Goal: Information Seeking & Learning: Learn about a topic

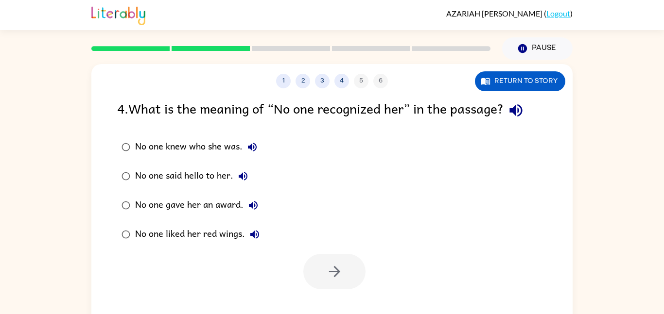
scroll to position [27, 0]
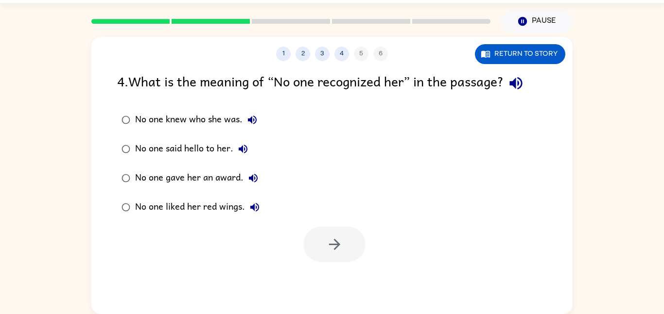
click at [521, 85] on icon "button" at bounding box center [515, 83] width 17 height 17
click at [257, 123] on icon "button" at bounding box center [252, 120] width 12 height 12
click at [235, 156] on button "No one said hello to her." at bounding box center [242, 148] width 19 height 19
click at [258, 175] on icon "button" at bounding box center [253, 179] width 12 height 12
click at [274, 203] on div "No one knew who she was. No one said hello to her. No one gave her an award. No…" at bounding box center [197, 163] width 160 height 117
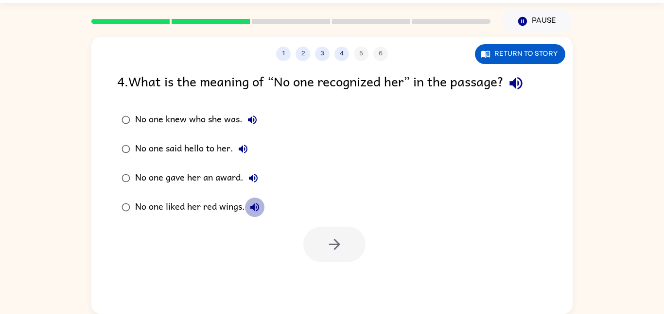
click at [256, 217] on button "No one liked her red wings." at bounding box center [254, 207] width 19 height 19
click at [258, 162] on label "No one said hello to her." at bounding box center [190, 149] width 157 height 29
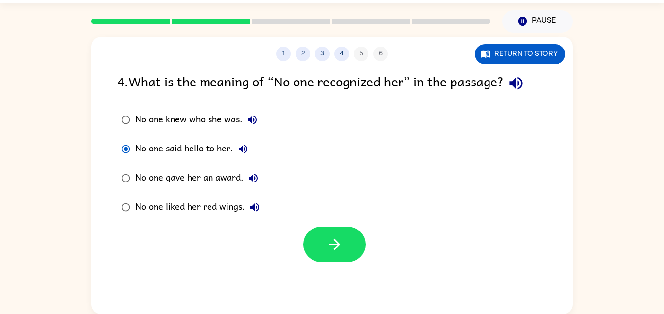
click at [261, 125] on div "No one knew who she was." at bounding box center [198, 119] width 127 height 19
click at [316, 228] on button "button" at bounding box center [334, 244] width 62 height 35
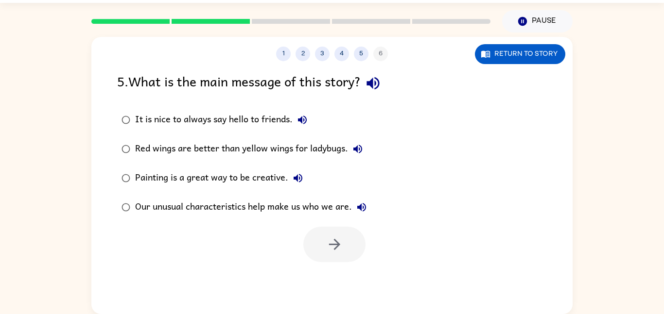
click at [378, 83] on icon "button" at bounding box center [372, 83] width 17 height 17
click at [312, 240] on button "button" at bounding box center [334, 244] width 62 height 35
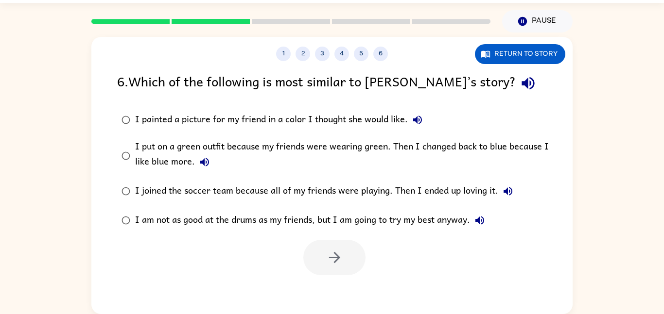
click at [186, 39] on div "1 2 3 4 5 6 Return to story" at bounding box center [331, 49] width 481 height 24
click at [521, 83] on icon "button" at bounding box center [527, 83] width 13 height 13
click at [424, 124] on button "I painted a picture for my friend in a color I thought she would like." at bounding box center [417, 119] width 19 height 19
click at [201, 162] on icon "button" at bounding box center [204, 162] width 9 height 9
click at [508, 186] on icon "button" at bounding box center [508, 192] width 12 height 12
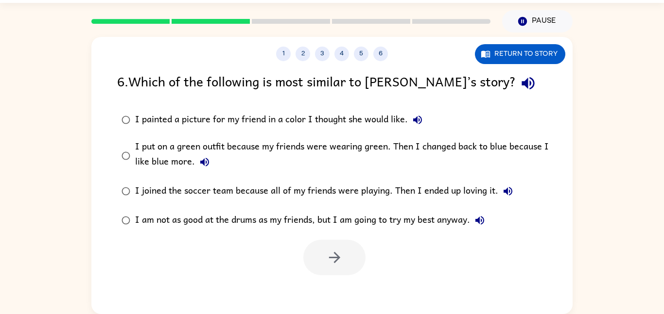
click at [474, 224] on button "I am not as good at the drums as my friends, but I am going to try my best anyw…" at bounding box center [479, 220] width 19 height 19
click at [324, 255] on button "button" at bounding box center [334, 257] width 62 height 35
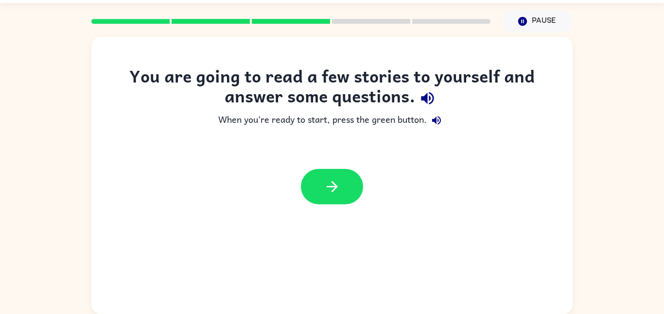
click at [426, 87] on button "button" at bounding box center [427, 98] width 25 height 25
click at [435, 123] on icon "button" at bounding box center [437, 121] width 12 height 12
click at [363, 191] on div at bounding box center [331, 186] width 481 height 55
click at [353, 187] on button "button" at bounding box center [332, 186] width 62 height 35
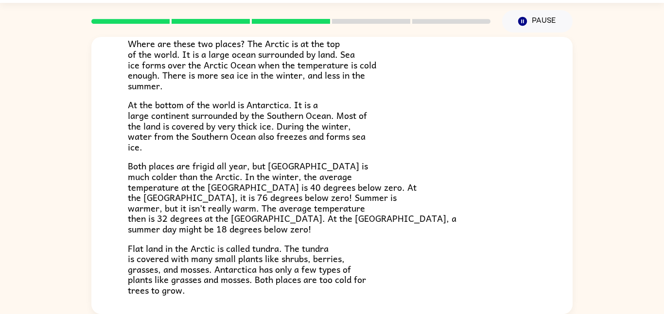
scroll to position [0, 0]
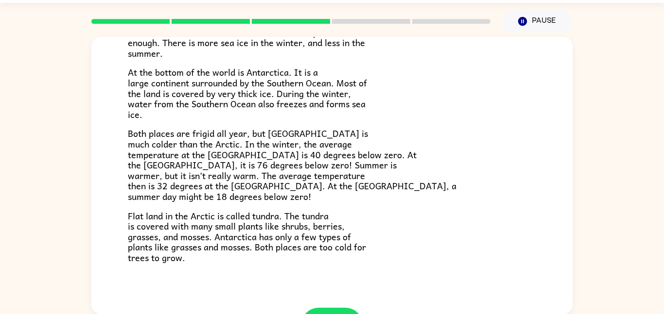
click at [319, 185] on span "Both places are frigid all year, but [GEOGRAPHIC_DATA] is much colder than the …" at bounding box center [292, 164] width 329 height 77
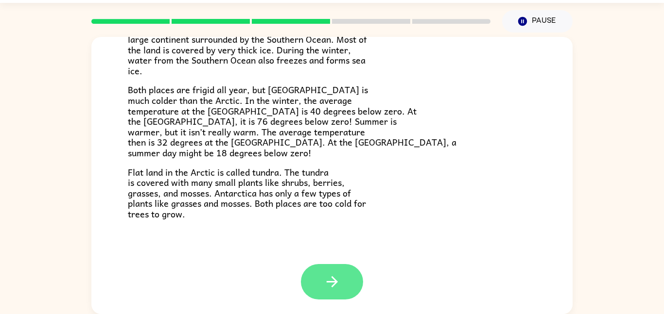
click at [321, 282] on button "button" at bounding box center [332, 281] width 62 height 35
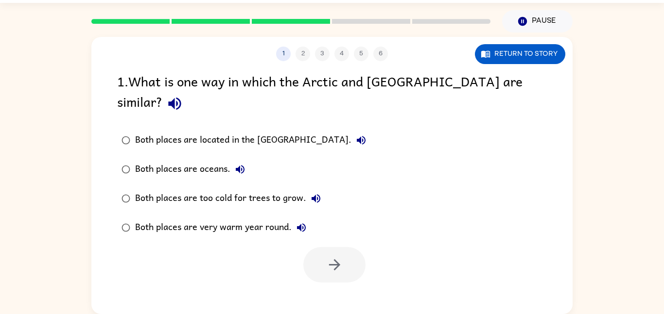
click at [212, 159] on label "Both places are oceans." at bounding box center [244, 169] width 264 height 29
click at [346, 254] on button "button" at bounding box center [334, 264] width 62 height 35
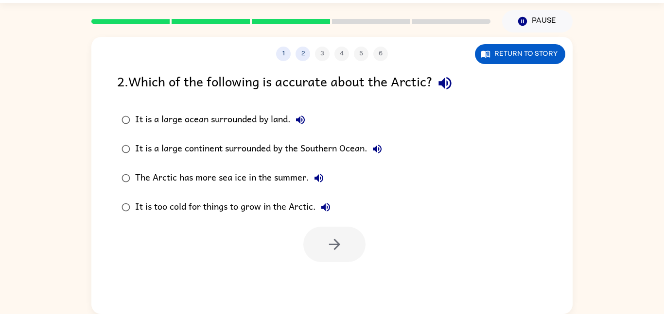
click at [238, 188] on div "The Arctic has more sea ice in the summer." at bounding box center [231, 178] width 193 height 19
click at [347, 259] on button "button" at bounding box center [334, 244] width 62 height 35
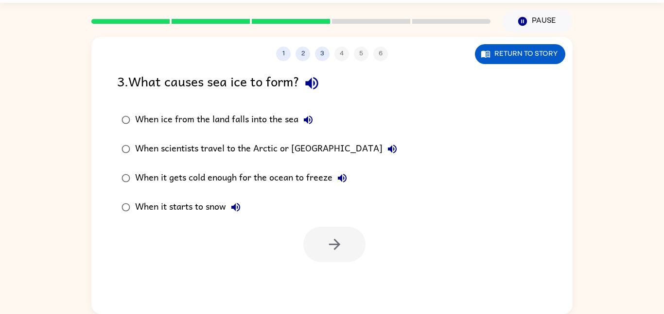
click at [261, 164] on label "When it gets cold enough for the ocean to freeze" at bounding box center [259, 178] width 295 height 29
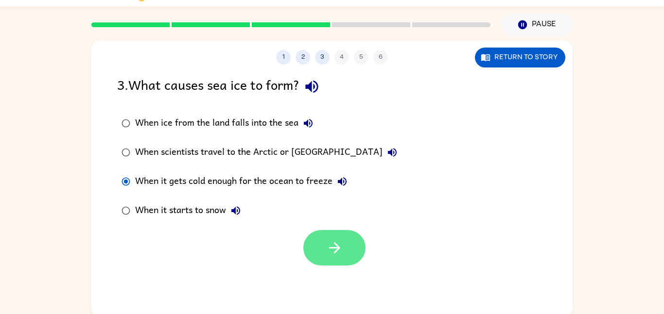
click at [341, 248] on icon "button" at bounding box center [334, 248] width 17 height 17
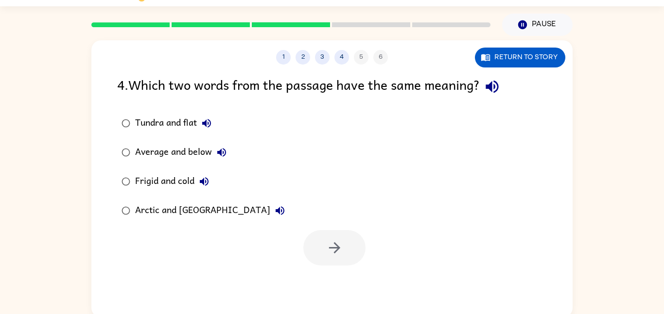
click at [259, 149] on div "Tundra and flat Average and below Frigid and cold Arctic and [GEOGRAPHIC_DATA]" at bounding box center [344, 167] width 455 height 117
click at [176, 201] on div "Arctic and [GEOGRAPHIC_DATA]" at bounding box center [212, 210] width 155 height 19
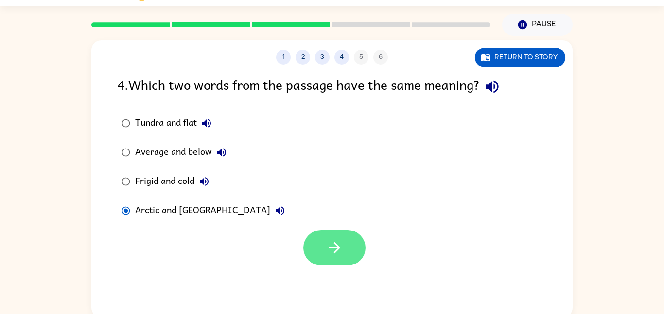
click at [326, 265] on button "button" at bounding box center [334, 247] width 62 height 35
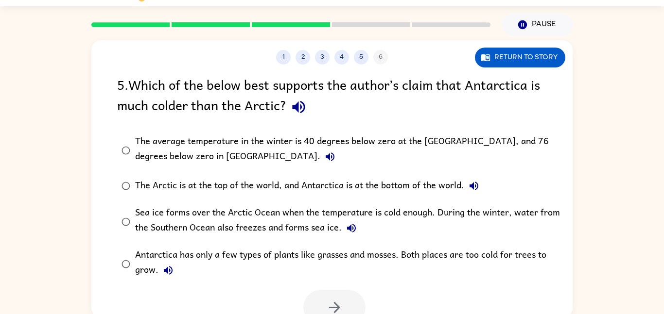
click at [324, 152] on icon "button" at bounding box center [330, 157] width 12 height 12
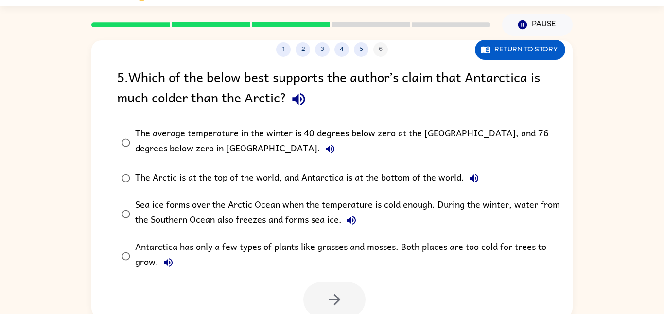
click at [325, 295] on div at bounding box center [334, 299] width 62 height 35
click at [340, 184] on div "The Arctic is at the top of the world, and Antarctica is at the bottom of the w…" at bounding box center [309, 178] width 348 height 19
click at [326, 305] on icon "button" at bounding box center [334, 300] width 17 height 17
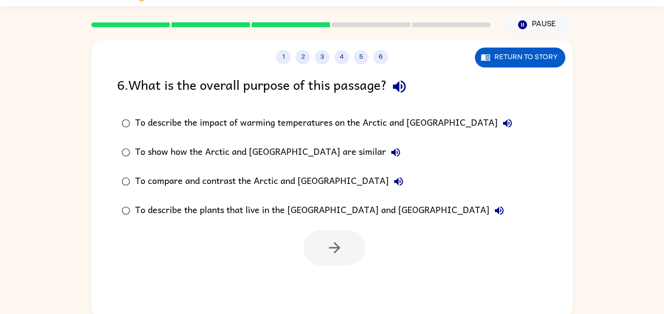
click at [266, 127] on div "To describe the impact of warming temperatures on the Arctic and [GEOGRAPHIC_DA…" at bounding box center [326, 123] width 382 height 19
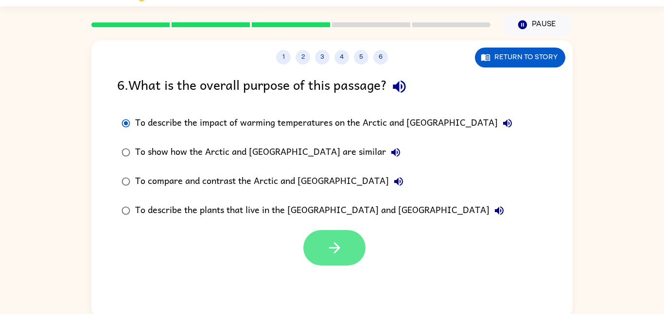
click at [332, 260] on button "button" at bounding box center [334, 247] width 62 height 35
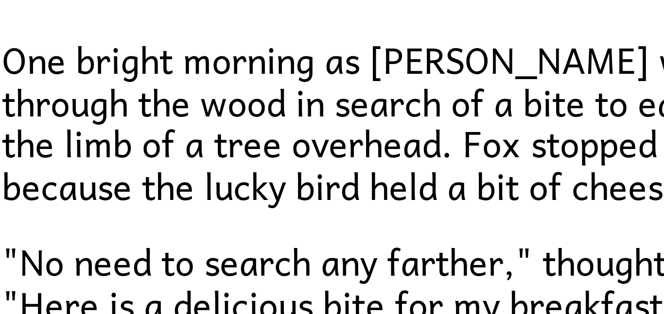
click at [203, 200] on span ""No need to search any farther," thought [PERSON_NAME]. "Here is a delicious bi…" at bounding box center [249, 196] width 242 height 25
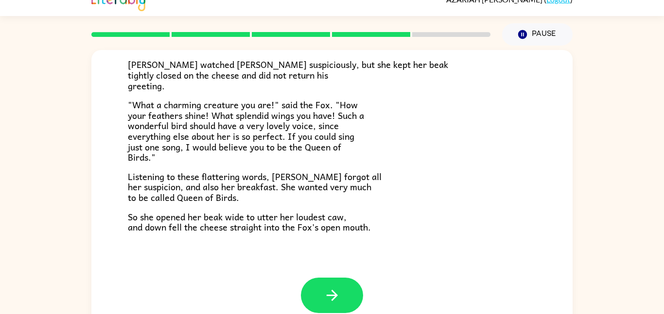
scroll to position [27, 0]
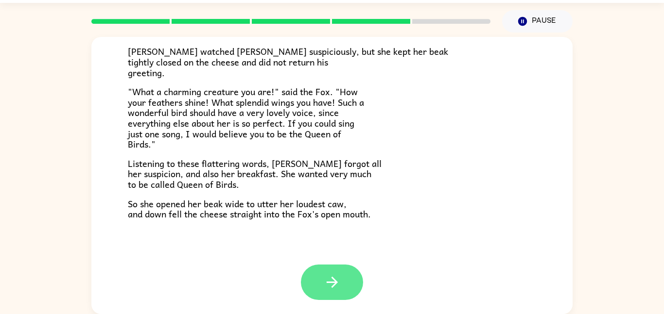
click at [319, 284] on button "button" at bounding box center [332, 282] width 62 height 35
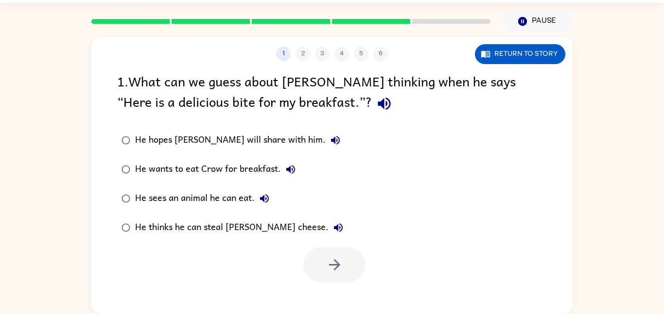
click at [376, 110] on icon "button" at bounding box center [384, 103] width 17 height 17
click at [326, 139] on button "He hopes [PERSON_NAME] will share with him." at bounding box center [335, 140] width 19 height 19
click at [294, 173] on icon "button" at bounding box center [291, 170] width 12 height 12
click at [269, 199] on icon "button" at bounding box center [265, 199] width 12 height 12
click at [332, 231] on icon "button" at bounding box center [338, 228] width 12 height 12
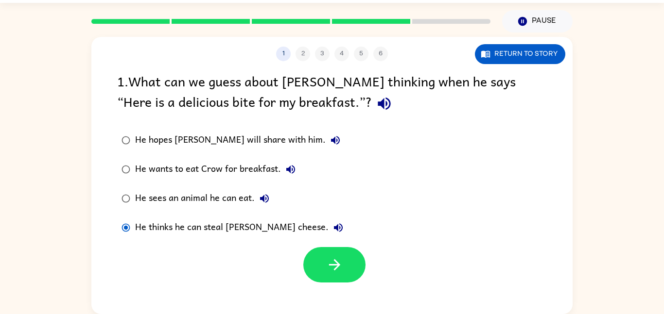
click at [358, 282] on div at bounding box center [334, 264] width 62 height 35
click at [330, 249] on button "button" at bounding box center [334, 264] width 62 height 35
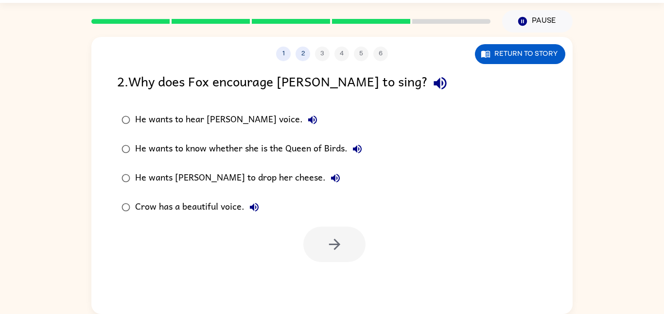
click at [432, 82] on icon "button" at bounding box center [440, 83] width 17 height 17
click at [307, 116] on icon "button" at bounding box center [313, 120] width 12 height 12
click at [364, 146] on button "He wants to know whether she is the Queen of Birds." at bounding box center [356, 148] width 19 height 19
click at [326, 172] on button "He wants [PERSON_NAME] to drop her cheese." at bounding box center [335, 178] width 19 height 19
click at [331, 252] on icon "button" at bounding box center [334, 244] width 17 height 17
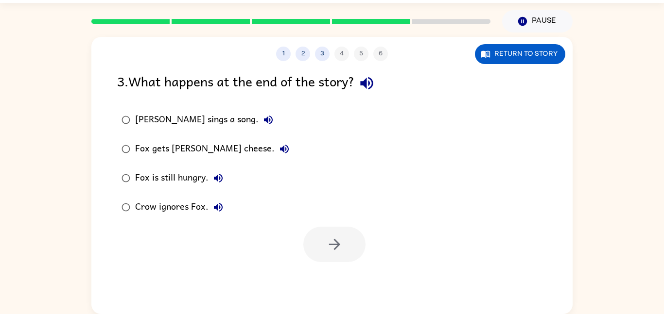
click at [379, 88] on button "button" at bounding box center [366, 83] width 25 height 25
click at [262, 116] on icon "button" at bounding box center [268, 120] width 12 height 12
click at [253, 140] on label "Fox gets [PERSON_NAME] cheese." at bounding box center [205, 149] width 187 height 29
click at [280, 149] on icon "button" at bounding box center [284, 149] width 9 height 9
click at [339, 246] on icon "button" at bounding box center [334, 244] width 17 height 17
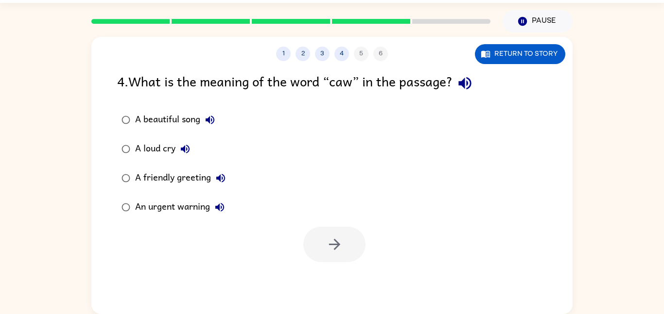
click at [462, 92] on button "button" at bounding box center [464, 83] width 25 height 25
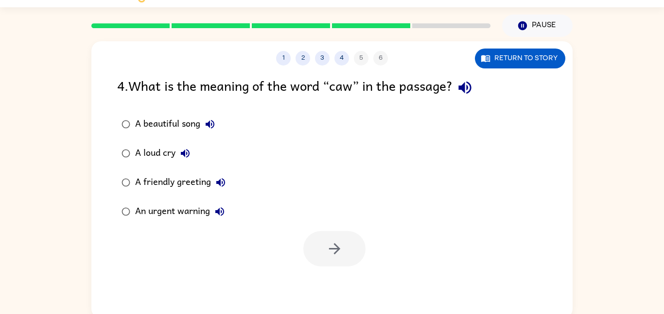
scroll to position [27, 0]
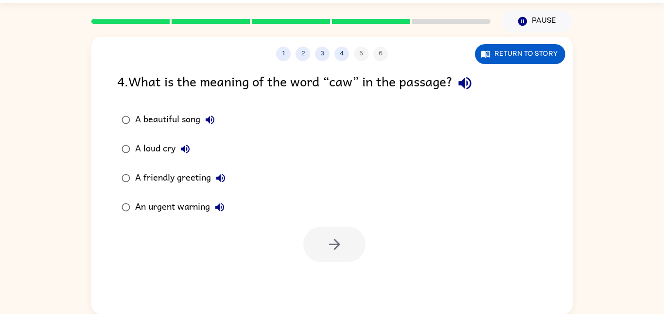
click at [204, 122] on button "A beautiful song" at bounding box center [209, 119] width 19 height 19
click at [186, 151] on icon "button" at bounding box center [185, 149] width 12 height 12
click at [215, 175] on icon "button" at bounding box center [221, 179] width 12 height 12
click at [223, 208] on icon "button" at bounding box center [220, 208] width 12 height 12
click at [334, 241] on icon "button" at bounding box center [334, 244] width 11 height 11
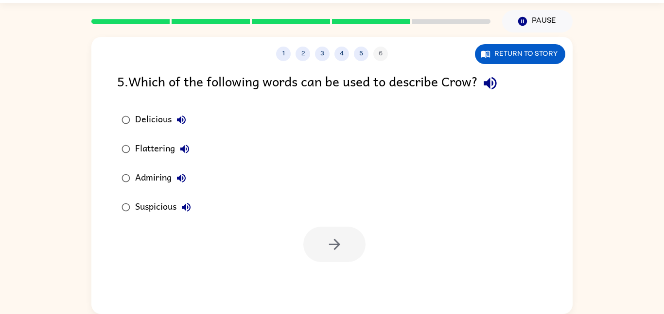
click at [499, 85] on icon "button" at bounding box center [490, 83] width 17 height 17
click at [179, 125] on icon "button" at bounding box center [181, 120] width 12 height 12
click at [194, 149] on button "Flattering" at bounding box center [184, 148] width 19 height 19
click at [188, 174] on button "Admiring" at bounding box center [181, 178] width 19 height 19
click at [190, 208] on icon "button" at bounding box center [186, 208] width 12 height 12
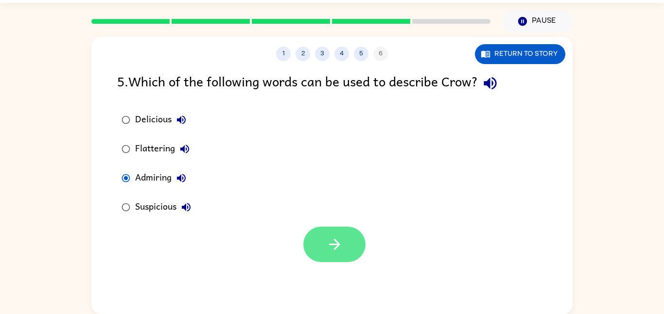
click at [339, 253] on icon "button" at bounding box center [334, 244] width 17 height 17
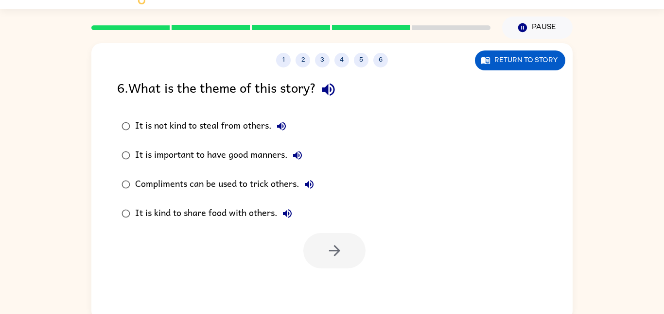
scroll to position [20, 0]
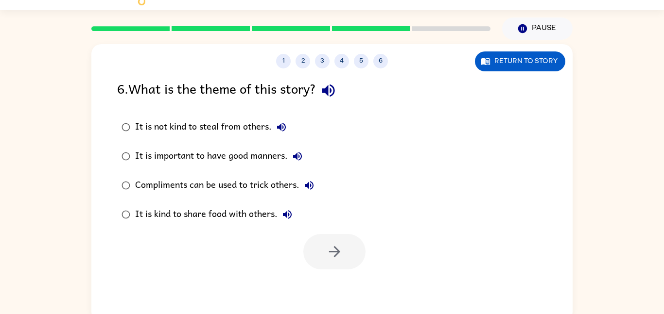
click at [333, 95] on icon "button" at bounding box center [328, 90] width 17 height 17
click at [275, 133] on button "It is not kind to steal from others." at bounding box center [281, 127] width 19 height 19
click at [291, 123] on button "It is not kind to steal from others." at bounding box center [281, 127] width 19 height 19
click at [306, 164] on div "It is important to have good manners." at bounding box center [221, 156] width 172 height 19
click at [296, 154] on icon "button" at bounding box center [298, 157] width 12 height 12
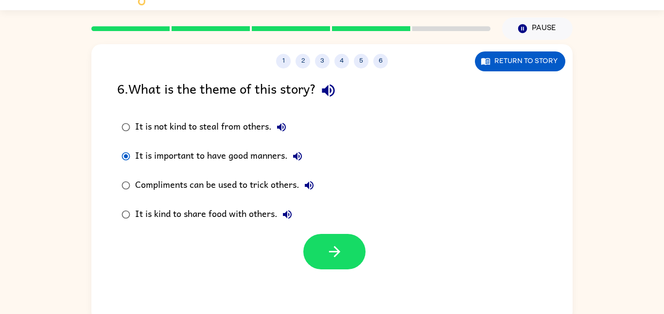
click at [311, 188] on icon "button" at bounding box center [309, 186] width 12 height 12
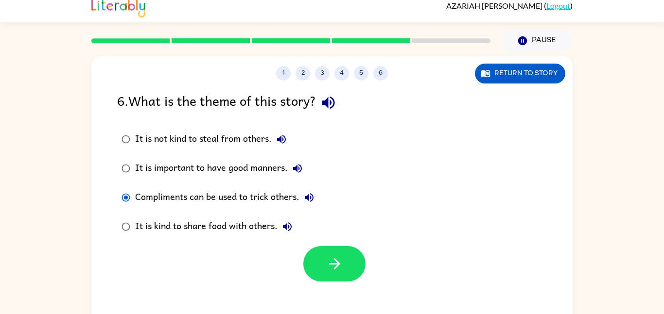
scroll to position [0, 0]
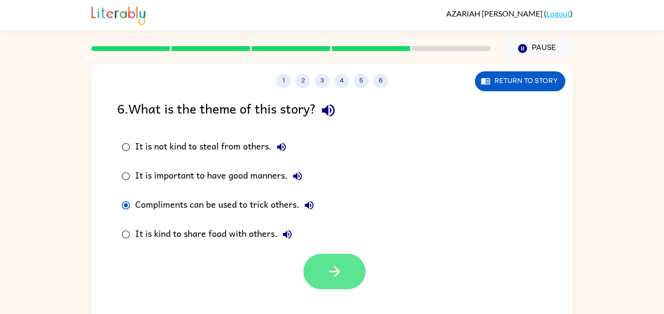
click at [343, 260] on button "button" at bounding box center [334, 271] width 62 height 35
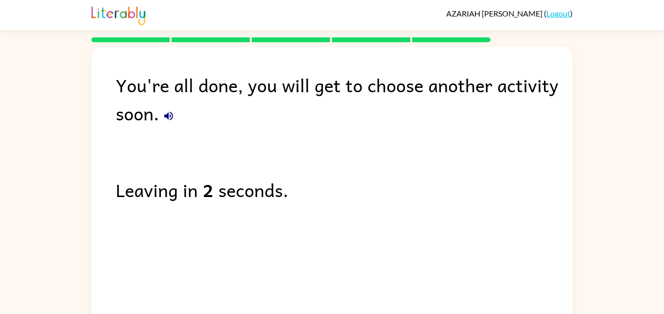
click at [160, 121] on button "button" at bounding box center [168, 115] width 19 height 19
